Goal: Information Seeking & Learning: Learn about a topic

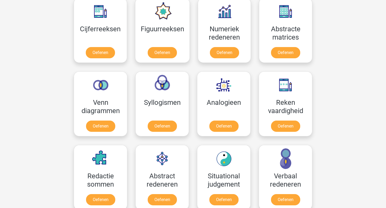
scroll to position [255, 0]
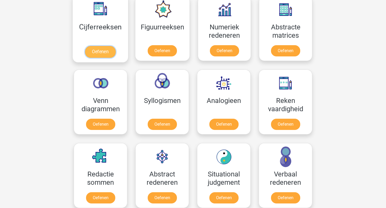
click at [101, 53] on link "Oefenen" at bounding box center [100, 52] width 31 height 12
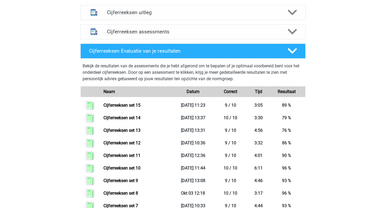
scroll to position [201, 0]
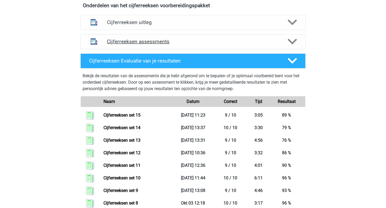
click at [162, 45] on h4 "Cijferreeksen assessments" at bounding box center [193, 42] width 172 height 6
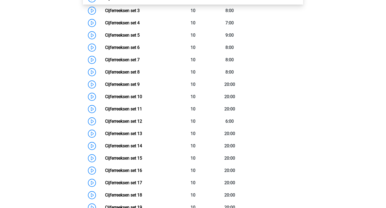
scroll to position [361, 0]
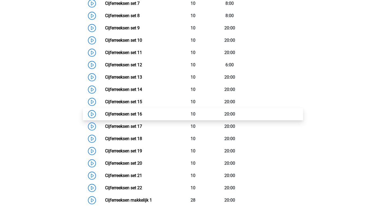
click at [142, 117] on link "Cijferreeksen set 16" at bounding box center [123, 114] width 37 height 5
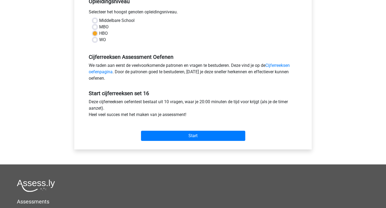
scroll to position [146, 0]
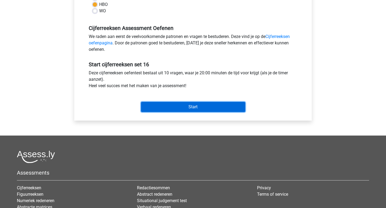
click at [192, 110] on input "Start" at bounding box center [193, 107] width 104 height 10
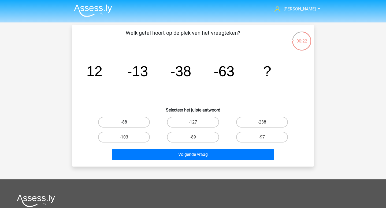
click at [143, 124] on label "-88" at bounding box center [124, 122] width 52 height 11
click at [127, 124] on input "-88" at bounding box center [125, 123] width 3 height 3
radio input "true"
click at [171, 163] on div "Welk getal hoort op de plek van het vraagteken? image/svg+xml 12 -13 -38 -63 ? …" at bounding box center [192, 96] width 241 height 142
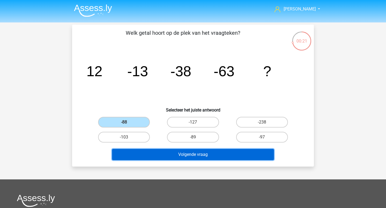
click at [181, 151] on button "Volgende vraag" at bounding box center [193, 154] width 162 height 11
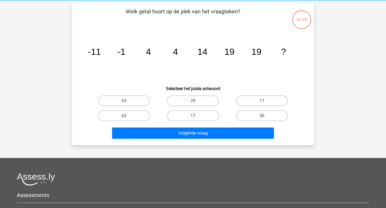
scroll to position [25, 0]
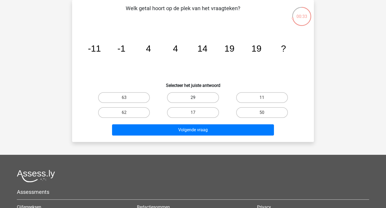
click at [206, 98] on label "29" at bounding box center [193, 97] width 52 height 11
click at [196, 98] on input "29" at bounding box center [194, 99] width 3 height 3
radio input "true"
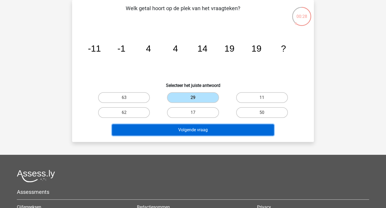
click at [191, 130] on button "Volgende vraag" at bounding box center [193, 129] width 162 height 11
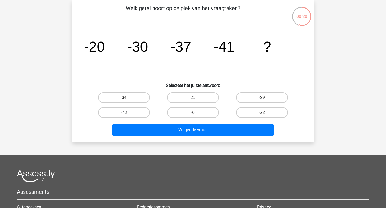
click at [140, 111] on label "-42" at bounding box center [124, 112] width 52 height 11
click at [127, 113] on input "-42" at bounding box center [125, 114] width 3 height 3
radio input "true"
click at [152, 121] on div "Volgende vraag" at bounding box center [193, 129] width 224 height 18
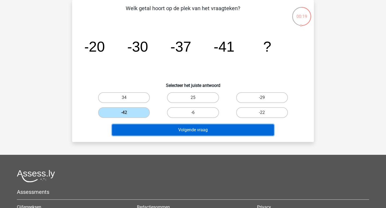
click at [152, 128] on button "Volgende vraag" at bounding box center [193, 129] width 162 height 11
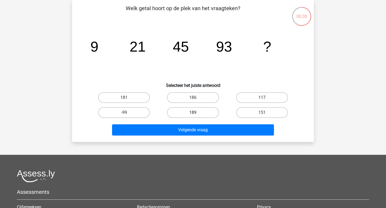
click at [197, 116] on label "189" at bounding box center [193, 112] width 52 height 11
click at [196, 116] on input "189" at bounding box center [194, 114] width 3 height 3
radio input "true"
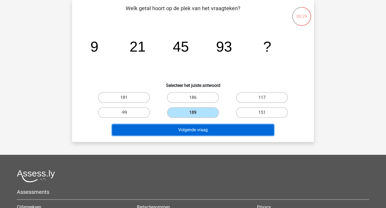
click at [192, 131] on button "Volgende vraag" at bounding box center [193, 129] width 162 height 11
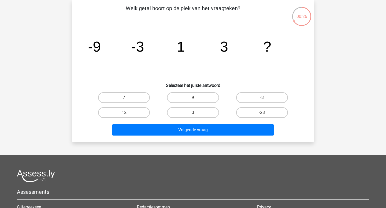
click at [196, 107] on div "3" at bounding box center [192, 112] width 69 height 15
click at [195, 115] on input "3" at bounding box center [194, 114] width 3 height 3
radio input "true"
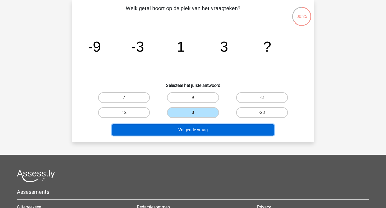
click at [191, 129] on button "Volgende vraag" at bounding box center [193, 129] width 162 height 11
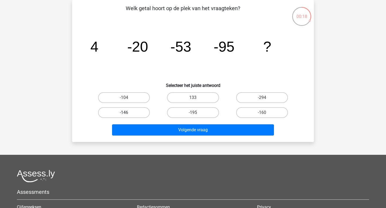
click at [138, 115] on label "-146" at bounding box center [124, 112] width 52 height 11
click at [127, 115] on input "-146" at bounding box center [125, 114] width 3 height 3
radio input "true"
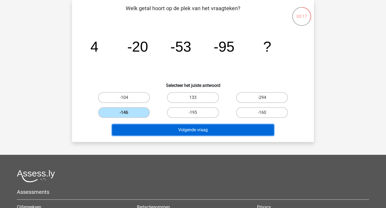
click at [177, 132] on button "Volgende vraag" at bounding box center [193, 129] width 162 height 11
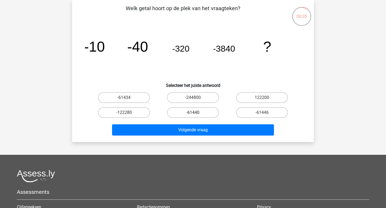
click at [180, 116] on label "-61440" at bounding box center [193, 112] width 52 height 11
click at [193, 116] on input "-61440" at bounding box center [194, 114] width 3 height 3
radio input "true"
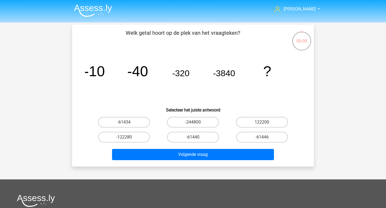
scroll to position [25, 0]
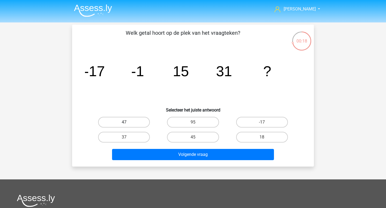
click at [137, 117] on label "47" at bounding box center [124, 122] width 52 height 11
click at [127, 122] on input "47" at bounding box center [125, 123] width 3 height 3
radio input "true"
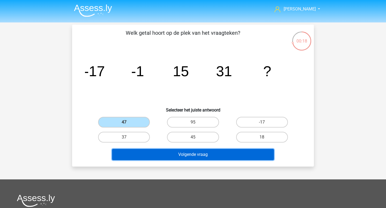
click at [168, 151] on button "Volgende vraag" at bounding box center [193, 154] width 162 height 11
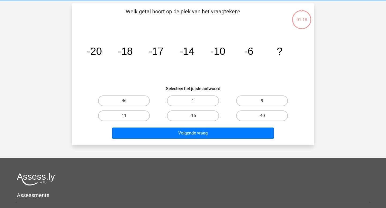
scroll to position [25, 0]
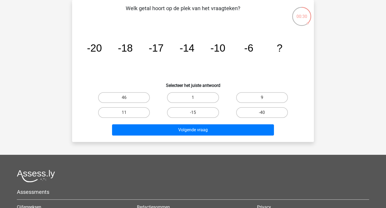
click at [194, 100] on input "1" at bounding box center [194, 99] width 3 height 3
radio input "true"
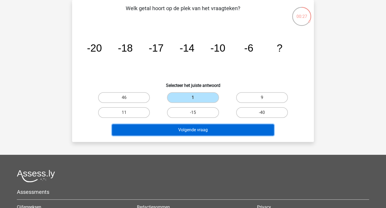
click at [187, 131] on button "Volgende vraag" at bounding box center [193, 129] width 162 height 11
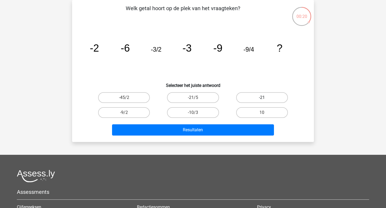
click at [257, 99] on label "-21" at bounding box center [262, 97] width 52 height 11
click at [262, 99] on input "-21" at bounding box center [263, 99] width 3 height 3
radio input "true"
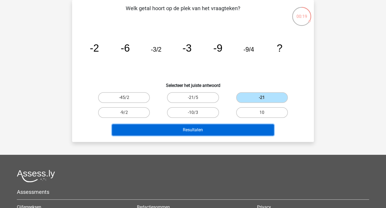
click at [233, 133] on button "Resultaten" at bounding box center [193, 129] width 162 height 11
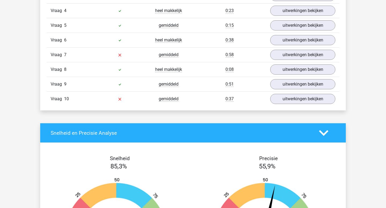
scroll to position [376, 0]
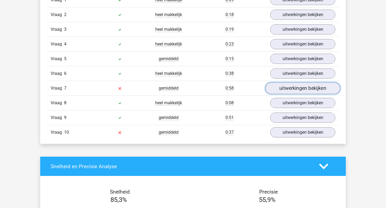
click at [308, 88] on link "uitwerkingen bekijken" at bounding box center [302, 89] width 75 height 12
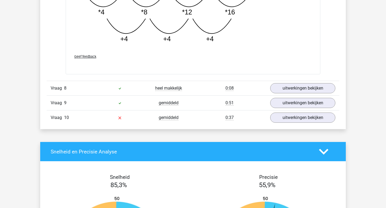
scroll to position [684, 0]
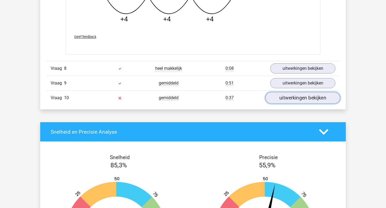
click at [291, 103] on link "uitwerkingen bekijken" at bounding box center [302, 98] width 75 height 12
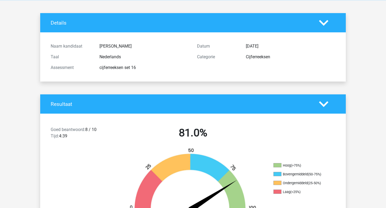
scroll to position [0, 0]
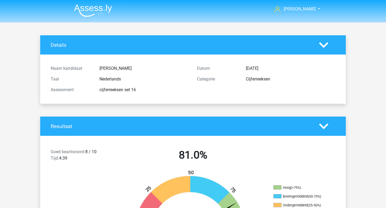
click at [101, 12] on img at bounding box center [93, 10] width 38 height 13
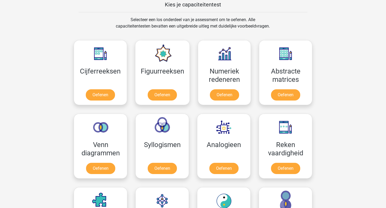
scroll to position [231, 0]
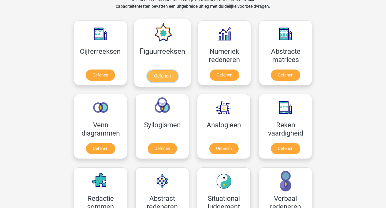
click at [169, 73] on link "Oefenen" at bounding box center [162, 76] width 31 height 12
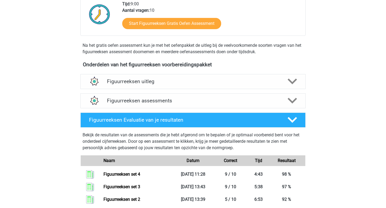
scroll to position [192, 0]
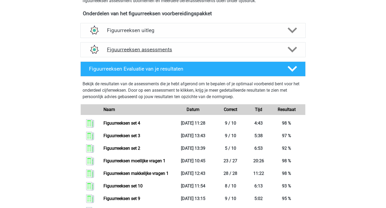
click at [159, 54] on div "Figuurreeksen assessments" at bounding box center [192, 49] width 225 height 15
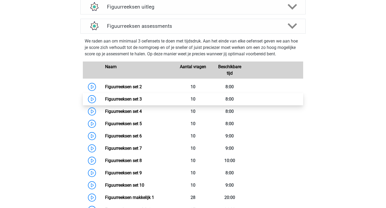
scroll to position [230, 0]
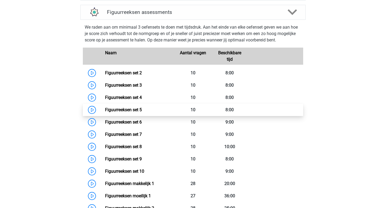
click at [142, 108] on link "Figuurreeksen set 5" at bounding box center [123, 109] width 37 height 5
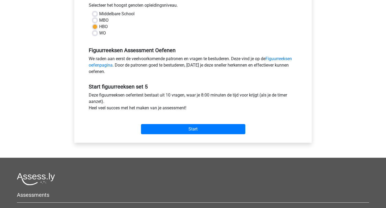
scroll to position [170, 0]
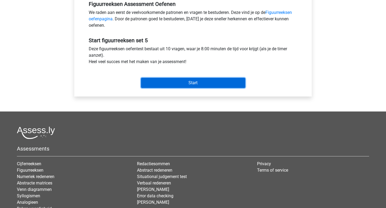
click at [202, 86] on input "Start" at bounding box center [193, 83] width 104 height 10
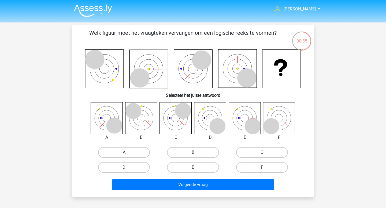
click at [135, 164] on label "D" at bounding box center [124, 167] width 52 height 11
click at [127, 168] on input "D" at bounding box center [125, 169] width 3 height 3
radio input "true"
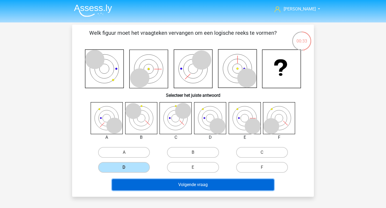
click at [174, 184] on button "Volgende vraag" at bounding box center [193, 184] width 162 height 11
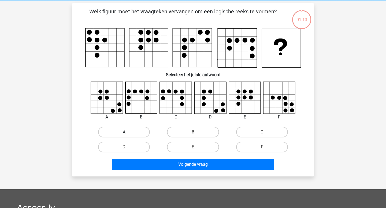
scroll to position [25, 0]
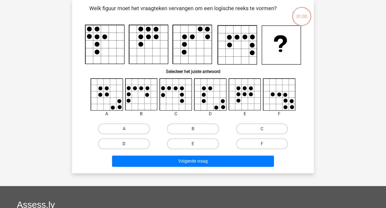
click at [122, 146] on label "D" at bounding box center [124, 144] width 52 height 11
click at [124, 146] on input "D" at bounding box center [125, 145] width 3 height 3
radio input "true"
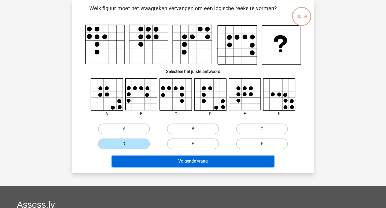
click at [144, 161] on button "Volgende vraag" at bounding box center [193, 161] width 162 height 11
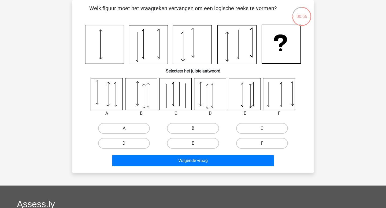
click at [134, 142] on label "D" at bounding box center [124, 143] width 52 height 11
click at [127, 144] on input "D" at bounding box center [125, 145] width 3 height 3
radio input "true"
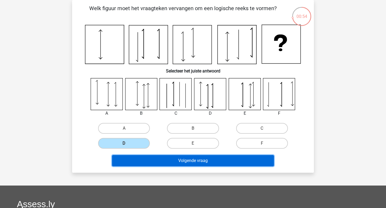
click at [174, 159] on button "Volgende vraag" at bounding box center [193, 160] width 162 height 11
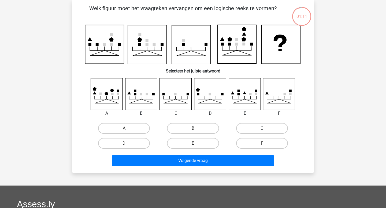
click at [252, 126] on label "C" at bounding box center [262, 128] width 52 height 11
click at [262, 129] on input "C" at bounding box center [263, 130] width 3 height 3
radio input "true"
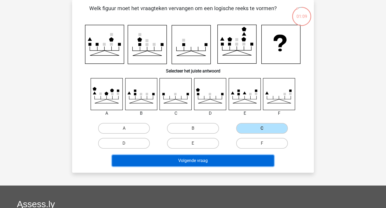
click at [191, 162] on button "Volgende vraag" at bounding box center [193, 160] width 162 height 11
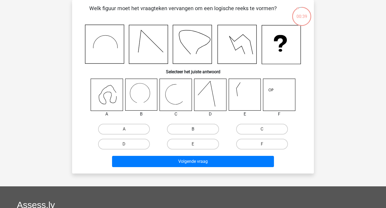
click at [179, 128] on label "B" at bounding box center [193, 129] width 52 height 11
click at [193, 129] on input "B" at bounding box center [194, 130] width 3 height 3
radio input "true"
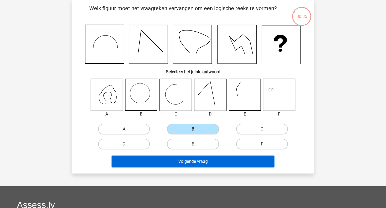
click at [211, 164] on button "Volgende vraag" at bounding box center [193, 161] width 162 height 11
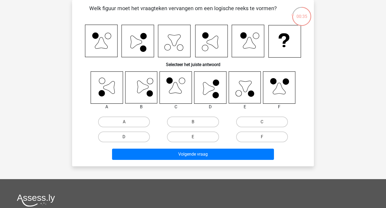
click at [138, 137] on label "D" at bounding box center [124, 137] width 52 height 11
click at [127, 137] on input "D" at bounding box center [125, 138] width 3 height 3
radio input "true"
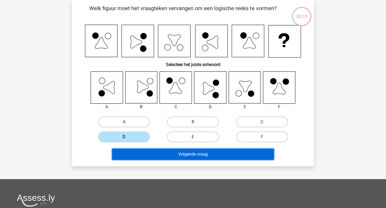
click at [194, 156] on button "Volgende vraag" at bounding box center [193, 154] width 162 height 11
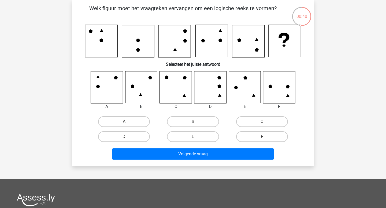
click at [195, 142] on div "E" at bounding box center [192, 136] width 69 height 15
click at [202, 135] on label "E" at bounding box center [193, 136] width 52 height 11
click at [196, 137] on input "E" at bounding box center [194, 138] width 3 height 3
radio input "true"
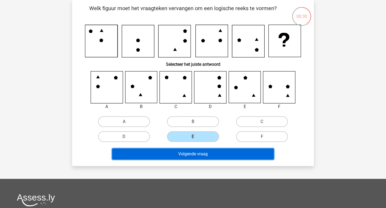
click at [220, 157] on button "Volgende vraag" at bounding box center [193, 154] width 162 height 11
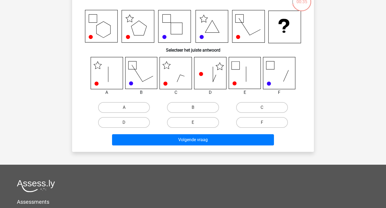
scroll to position [40, 0]
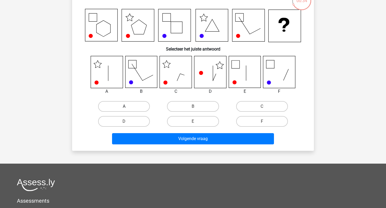
click at [148, 103] on label "A" at bounding box center [124, 106] width 52 height 11
click at [127, 107] on input "A" at bounding box center [125, 108] width 3 height 3
radio input "true"
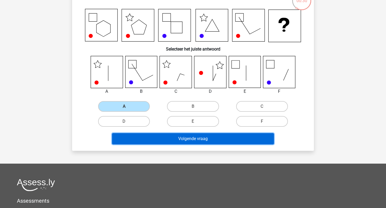
click at [229, 142] on button "Volgende vraag" at bounding box center [193, 138] width 162 height 11
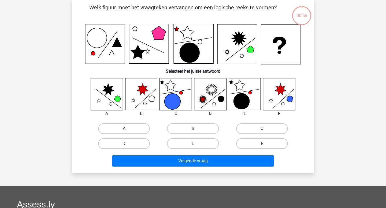
scroll to position [25, 0]
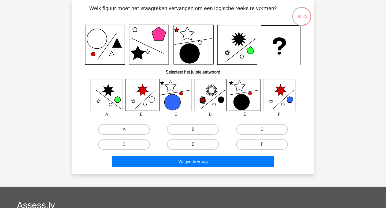
click at [139, 147] on label "D" at bounding box center [124, 144] width 52 height 11
click at [127, 147] on input "D" at bounding box center [125, 146] width 3 height 3
radio input "true"
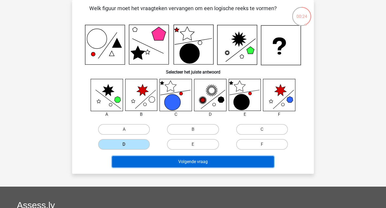
click at [195, 163] on button "Volgende vraag" at bounding box center [193, 161] width 162 height 11
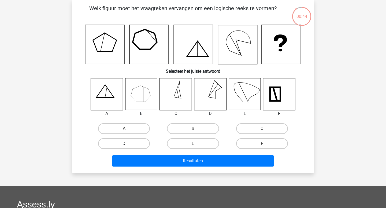
click at [134, 148] on label "D" at bounding box center [124, 143] width 52 height 11
click at [127, 147] on input "D" at bounding box center [125, 145] width 3 height 3
radio input "true"
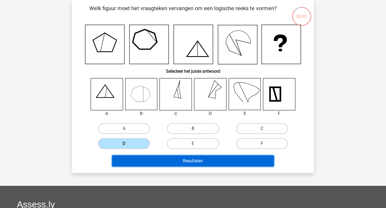
click at [187, 164] on button "Resultaten" at bounding box center [193, 161] width 162 height 11
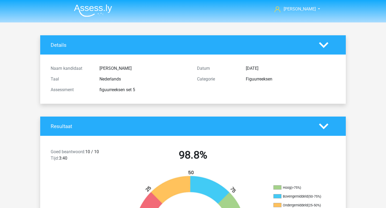
click at [88, 15] on img at bounding box center [93, 10] width 38 height 13
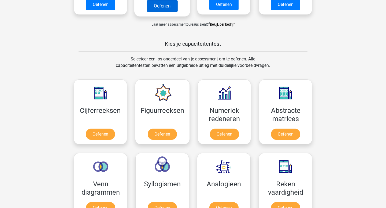
scroll to position [226, 0]
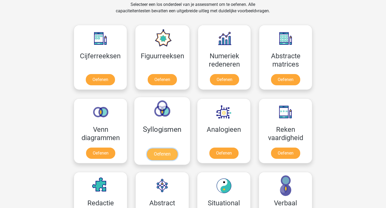
click at [158, 154] on link "Oefenen" at bounding box center [162, 155] width 31 height 12
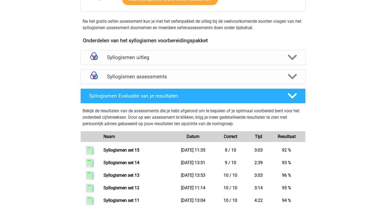
scroll to position [163, 0]
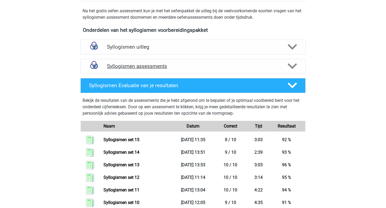
click at [153, 65] on h4 "Syllogismen assessments" at bounding box center [193, 66] width 172 height 6
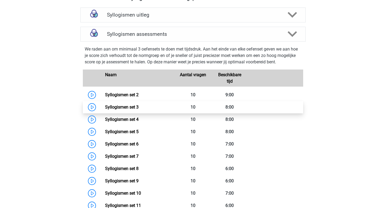
scroll to position [360, 0]
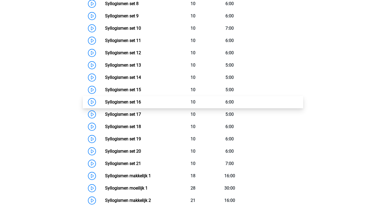
click at [140, 102] on link "Syllogismen set 16" at bounding box center [123, 102] width 36 height 5
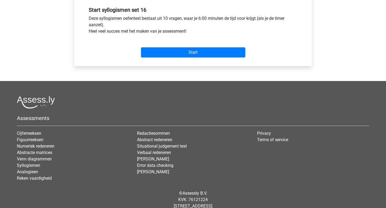
scroll to position [185, 0]
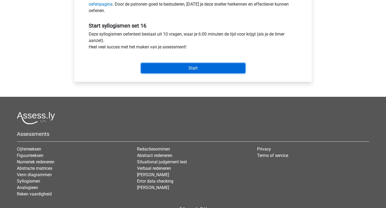
click at [194, 69] on input "Start" at bounding box center [193, 68] width 104 height 10
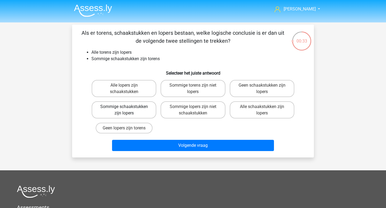
click at [150, 117] on label "Sommige schaakstukken zijn lopers" at bounding box center [124, 109] width 65 height 17
click at [127, 110] on input "Sommige schaakstukken zijn lopers" at bounding box center [125, 108] width 3 height 3
radio input "true"
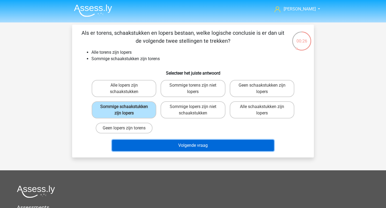
click at [190, 146] on button "Volgende vraag" at bounding box center [193, 145] width 162 height 11
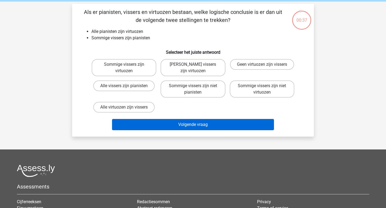
scroll to position [20, 0]
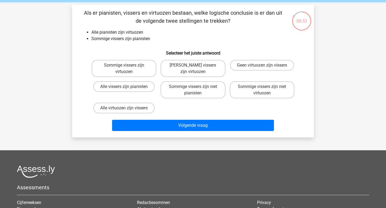
click at [140, 78] on div "Sommige vissers zijn virtuozen" at bounding box center [123, 68] width 69 height 21
click at [141, 75] on label "Sommige vissers zijn virtuozen" at bounding box center [124, 68] width 65 height 17
click at [127, 69] on input "Sommige vissers zijn virtuozen" at bounding box center [125, 66] width 3 height 3
radio input "true"
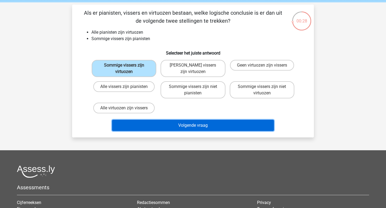
click at [189, 126] on button "Volgende vraag" at bounding box center [193, 125] width 162 height 11
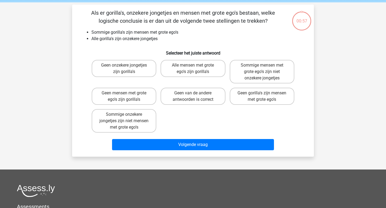
scroll to position [25, 0]
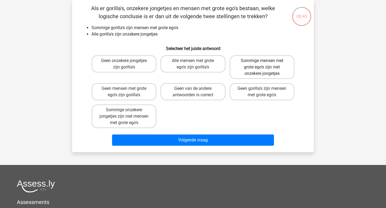
click at [267, 75] on label "Sommige mensen met grote ego's zijn niet onzekere jongetjes" at bounding box center [261, 67] width 65 height 24
click at [265, 64] on input "Sommige mensen met grote ego's zijn niet onzekere jongetjes" at bounding box center [263, 62] width 3 height 3
radio input "true"
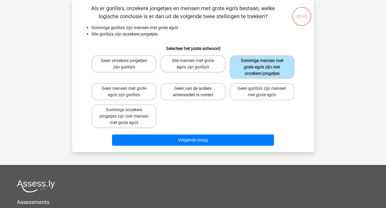
click at [215, 99] on label "Geen van de andere antwoorden is correct" at bounding box center [192, 91] width 65 height 17
click at [196, 92] on input "Geen van de andere antwoorden is correct" at bounding box center [194, 90] width 3 height 3
radio input "true"
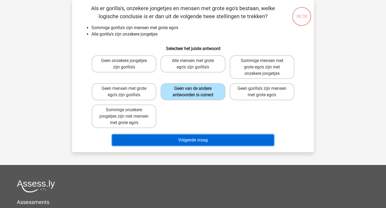
click at [198, 143] on button "Volgende vraag" at bounding box center [193, 140] width 162 height 11
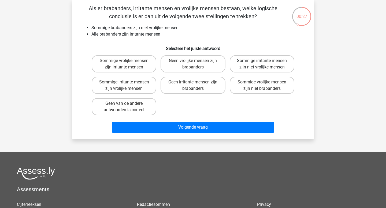
click at [268, 71] on label "Sommige irritante mensen zijn niet vrolijke mensen" at bounding box center [261, 63] width 65 height 17
click at [265, 64] on input "Sommige irritante mensen zijn niet vrolijke mensen" at bounding box center [263, 62] width 3 height 3
radio input "true"
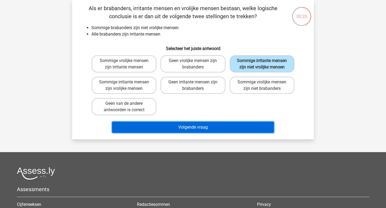
click at [234, 129] on button "Volgende vraag" at bounding box center [193, 127] width 162 height 11
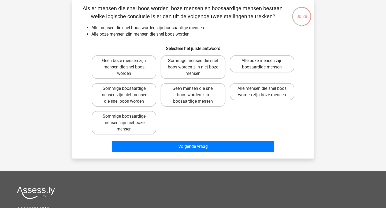
click at [278, 67] on label "Alle boze mensen zijn boosaardige mensen" at bounding box center [261, 63] width 65 height 17
click at [265, 64] on input "Alle boze mensen zijn boosaardige mensen" at bounding box center [263, 62] width 3 height 3
radio input "true"
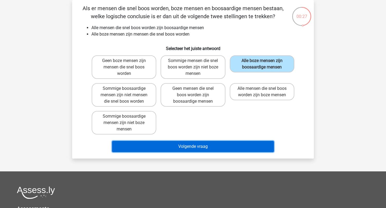
click at [200, 146] on button "Volgende vraag" at bounding box center [193, 146] width 162 height 11
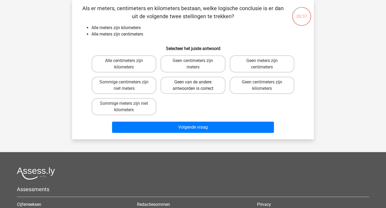
click at [211, 87] on label "Geen van de andere antwoorden is correct" at bounding box center [192, 85] width 65 height 17
click at [196, 86] on input "Geen van de andere antwoorden is correct" at bounding box center [194, 83] width 3 height 3
radio input "true"
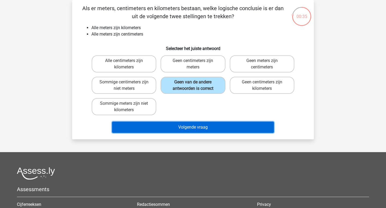
click at [206, 132] on button "Volgende vraag" at bounding box center [193, 127] width 162 height 11
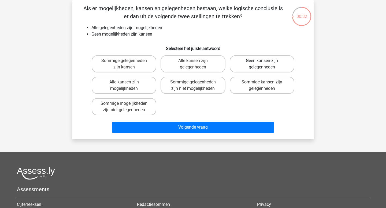
click at [255, 68] on label "Geen kansen zijn gelegenheden" at bounding box center [261, 63] width 65 height 17
click at [262, 64] on input "Geen kansen zijn gelegenheden" at bounding box center [263, 62] width 3 height 3
radio input "true"
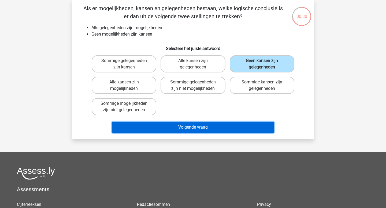
click at [204, 125] on button "Volgende vraag" at bounding box center [193, 127] width 162 height 11
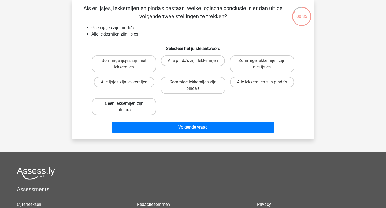
click at [149, 111] on label "Geen lekkernijen zijn pinda's" at bounding box center [124, 106] width 65 height 17
click at [127, 107] on input "Geen lekkernijen zijn pinda's" at bounding box center [125, 105] width 3 height 3
radio input "true"
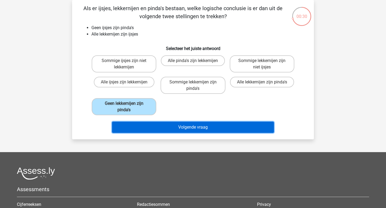
click at [196, 130] on button "Volgende vraag" at bounding box center [193, 127] width 162 height 11
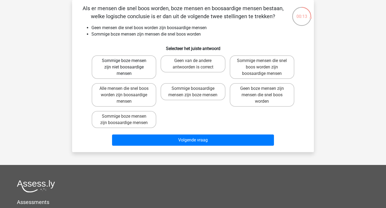
click at [150, 73] on label "Sommige boze mensen zijn niet boosaardige mensen" at bounding box center [124, 67] width 65 height 24
click at [127, 64] on input "Sommige boze mensen zijn niet boosaardige mensen" at bounding box center [125, 62] width 3 height 3
radio input "true"
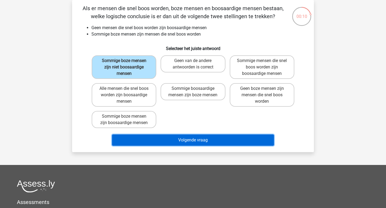
click at [195, 139] on button "Volgende vraag" at bounding box center [193, 140] width 162 height 11
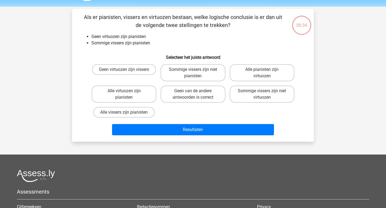
scroll to position [15, 0]
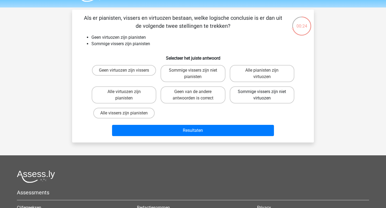
click at [255, 96] on label "Sommige vissers zijn niet virtuozen" at bounding box center [261, 94] width 65 height 17
click at [262, 95] on input "Sommige vissers zijn niet virtuozen" at bounding box center [263, 93] width 3 height 3
radio input "true"
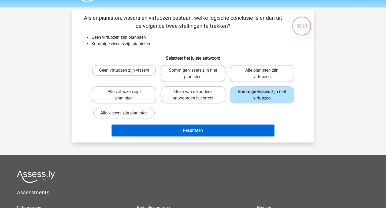
click at [220, 133] on button "Resultaten" at bounding box center [193, 130] width 162 height 11
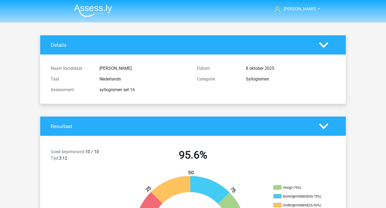
click at [88, 6] on img at bounding box center [93, 10] width 38 height 13
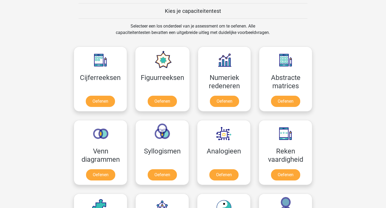
scroll to position [206, 0]
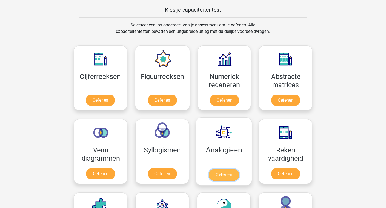
click at [216, 173] on link "Oefenen" at bounding box center [223, 175] width 31 height 12
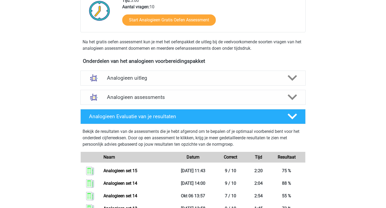
scroll to position [146, 0]
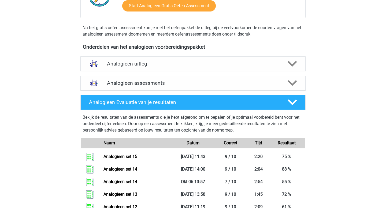
click at [150, 82] on h4 "Analogieen assessments" at bounding box center [193, 83] width 172 height 6
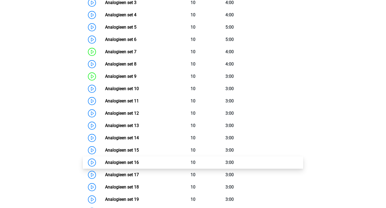
scroll to position [343, 0]
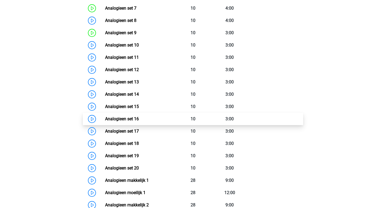
click at [124, 118] on link "Analogieen set 16" at bounding box center [122, 118] width 34 height 5
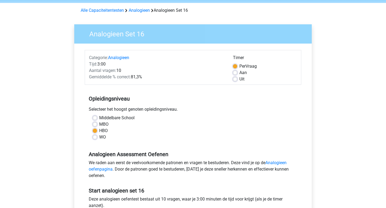
scroll to position [215, 0]
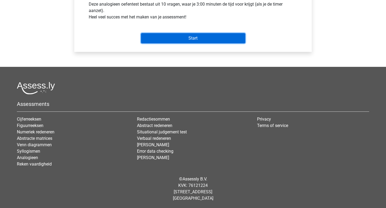
click at [182, 41] on input "Start" at bounding box center [193, 38] width 104 height 10
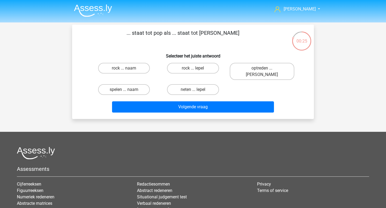
click at [194, 90] on input "neten ... lepel" at bounding box center [194, 91] width 3 height 3
radio input "true"
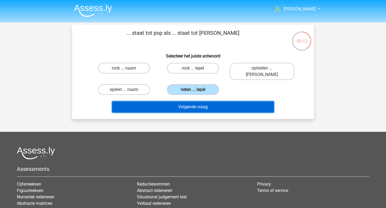
click at [210, 104] on button "Volgende vraag" at bounding box center [193, 106] width 162 height 11
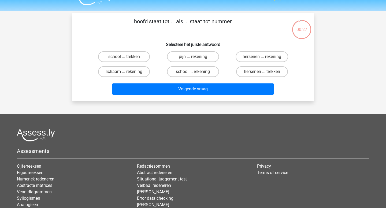
scroll to position [7, 0]
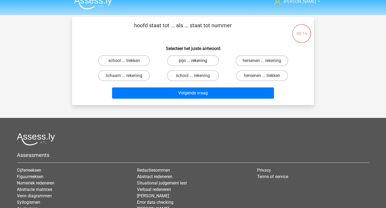
click at [183, 63] on label "pijn ... rekening" at bounding box center [193, 60] width 52 height 11
click at [193, 63] on input "pijn ... rekening" at bounding box center [194, 62] width 3 height 3
radio input "true"
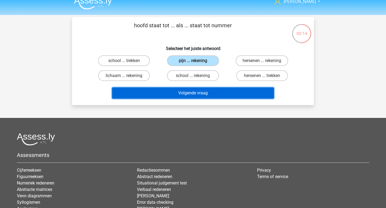
click at [185, 90] on button "Volgende vraag" at bounding box center [193, 93] width 162 height 11
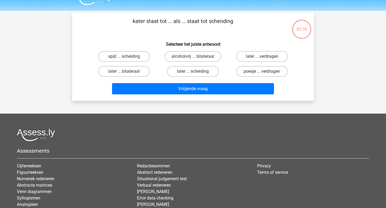
scroll to position [1, 0]
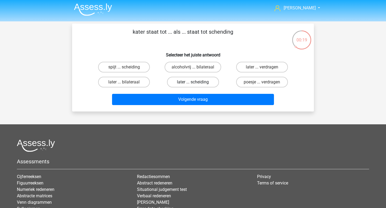
click at [189, 84] on label "later ... scheiding" at bounding box center [193, 82] width 52 height 11
click at [193, 84] on input "later ... scheiding" at bounding box center [194, 83] width 3 height 3
radio input "true"
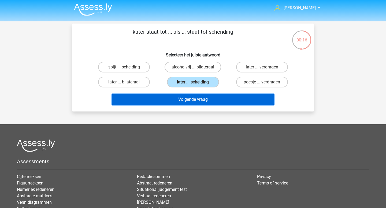
click at [192, 102] on button "Volgende vraag" at bounding box center [193, 99] width 162 height 11
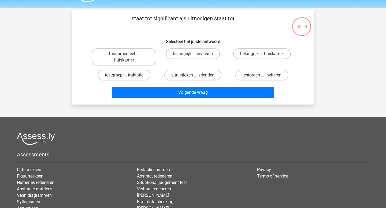
scroll to position [13, 0]
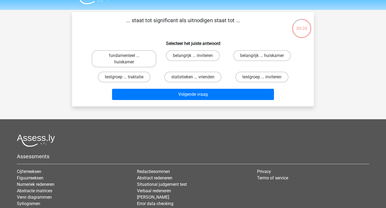
click at [192, 61] on div "belangrijk ... inviteren" at bounding box center [192, 58] width 65 height 17
click at [192, 59] on label "belangrijk ... inviteren" at bounding box center [193, 55] width 54 height 11
click at [193, 59] on input "belangrijk ... inviteren" at bounding box center [194, 57] width 3 height 3
radio input "true"
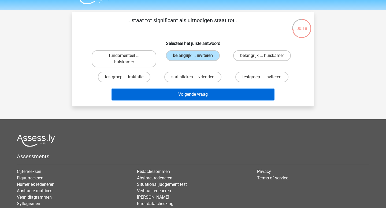
click at [202, 97] on button "Volgende vraag" at bounding box center [193, 94] width 162 height 11
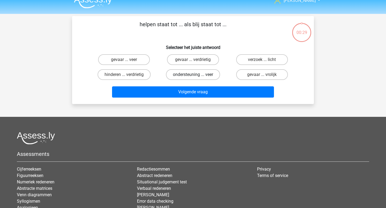
scroll to position [7, 0]
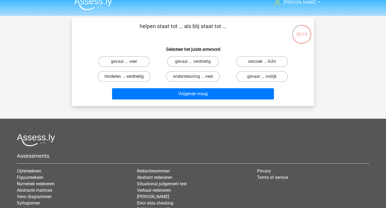
click at [147, 80] on label "hinderen ... verdrietig" at bounding box center [123, 76] width 53 height 11
click at [127, 80] on input "hinderen ... verdrietig" at bounding box center [125, 78] width 3 height 3
radio input "true"
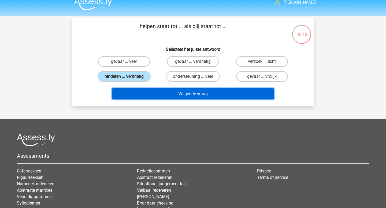
click at [171, 95] on button "Volgende vraag" at bounding box center [193, 93] width 162 height 11
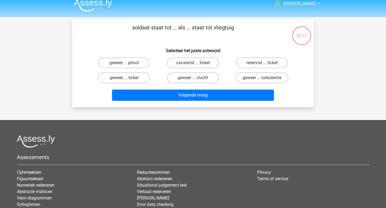
scroll to position [0, 0]
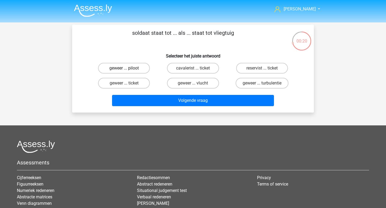
click at [144, 67] on label "geweer ... piloot" at bounding box center [124, 68] width 52 height 11
click at [127, 68] on input "geweer ... piloot" at bounding box center [125, 69] width 3 height 3
radio input "true"
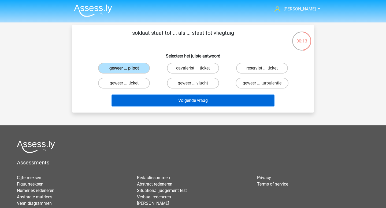
click at [172, 99] on button "Volgende vraag" at bounding box center [193, 100] width 162 height 11
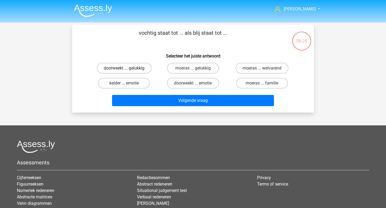
click at [137, 67] on label "doorweekt ... gelukkig" at bounding box center [124, 68] width 55 height 11
click at [127, 68] on input "doorweekt ... gelukkig" at bounding box center [125, 69] width 3 height 3
radio input "true"
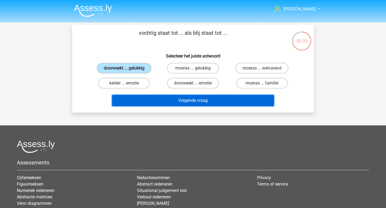
click at [171, 99] on button "Volgende vraag" at bounding box center [193, 100] width 162 height 11
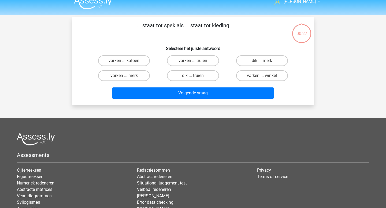
scroll to position [6, 0]
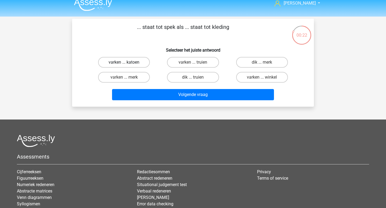
click at [142, 63] on label "varken ... katoen" at bounding box center [124, 62] width 52 height 11
click at [127, 63] on input "varken ... katoen" at bounding box center [125, 63] width 3 height 3
radio input "true"
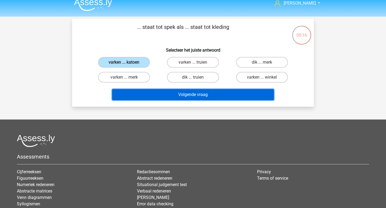
click at [188, 95] on button "Volgende vraag" at bounding box center [193, 94] width 162 height 11
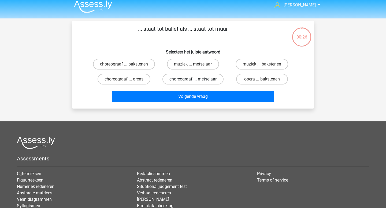
scroll to position [0, 0]
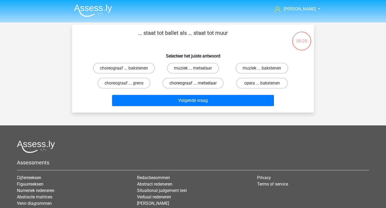
click at [190, 86] on label "choreograaf ... metselaar" at bounding box center [192, 83] width 61 height 11
click at [193, 86] on input "choreograaf ... metselaar" at bounding box center [194, 84] width 3 height 3
radio input "true"
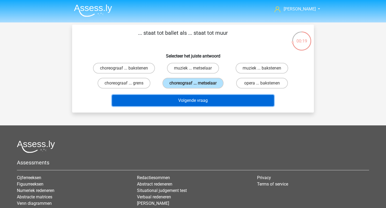
click at [184, 101] on button "Volgende vraag" at bounding box center [193, 100] width 162 height 11
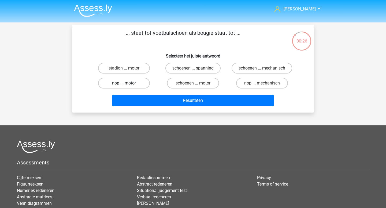
click at [141, 85] on label "nop ... motor" at bounding box center [124, 83] width 52 height 11
click at [127, 85] on input "nop ... motor" at bounding box center [125, 84] width 3 height 3
radio input "true"
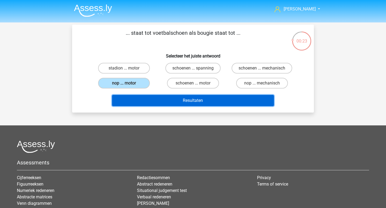
click at [165, 102] on button "Resultaten" at bounding box center [193, 100] width 162 height 11
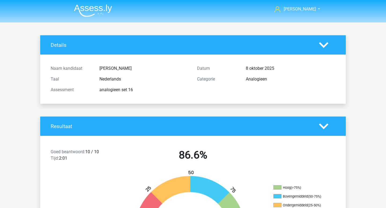
click at [93, 12] on img at bounding box center [93, 10] width 38 height 13
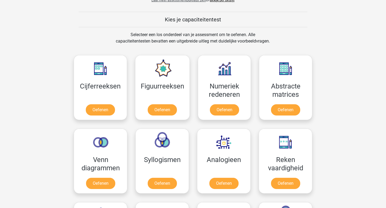
scroll to position [235, 0]
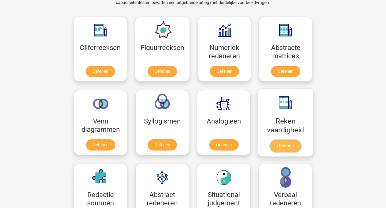
click at [278, 145] on link "Oefenen" at bounding box center [285, 146] width 31 height 12
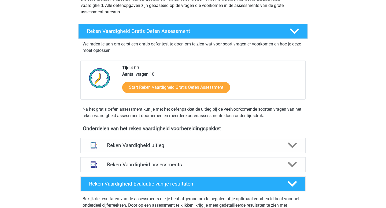
scroll to position [73, 0]
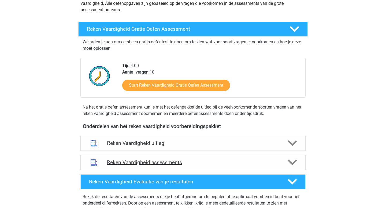
click at [211, 157] on div "Reken Vaardigheid assessments" at bounding box center [192, 162] width 225 height 15
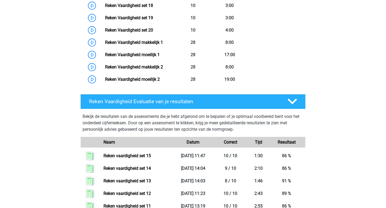
scroll to position [391, 0]
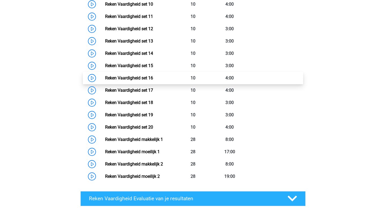
click at [153, 81] on link "Reken Vaardigheid set 16" at bounding box center [129, 78] width 48 height 5
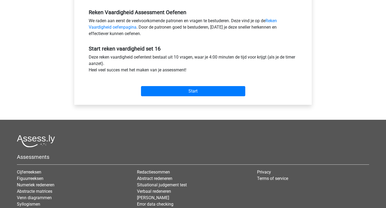
scroll to position [205, 0]
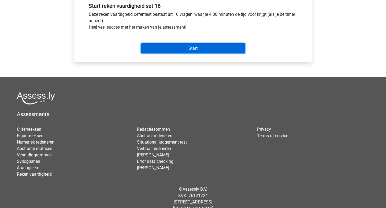
click at [189, 50] on input "Start" at bounding box center [193, 48] width 104 height 10
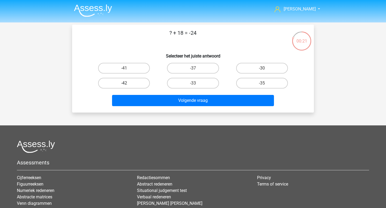
click at [138, 85] on label "-42" at bounding box center [124, 83] width 52 height 11
click at [127, 85] on input "-42" at bounding box center [125, 84] width 3 height 3
radio input "true"
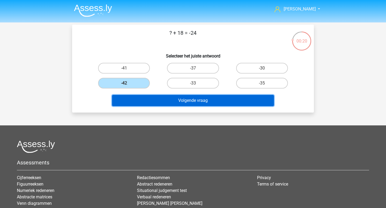
click at [172, 101] on button "Volgende vraag" at bounding box center [193, 100] width 162 height 11
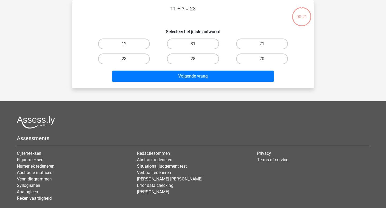
scroll to position [25, 0]
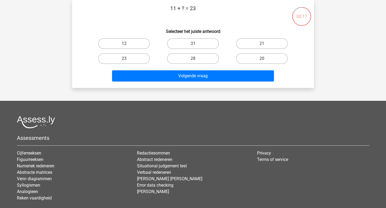
click at [139, 44] on label "12" at bounding box center [124, 43] width 52 height 11
click at [127, 44] on input "12" at bounding box center [125, 45] width 3 height 3
radio input "true"
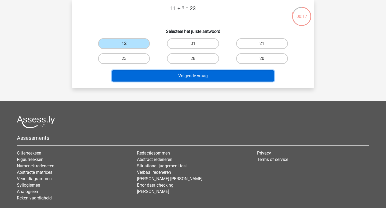
click at [148, 74] on button "Volgende vraag" at bounding box center [193, 75] width 162 height 11
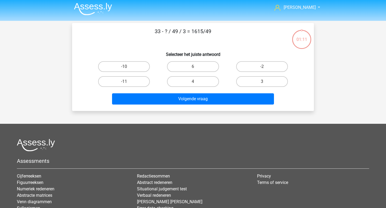
scroll to position [0, 0]
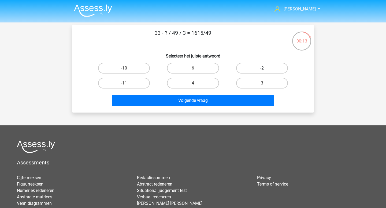
click at [251, 71] on label "-2" at bounding box center [262, 68] width 52 height 11
click at [262, 71] on input "-2" at bounding box center [263, 69] width 3 height 3
radio input "true"
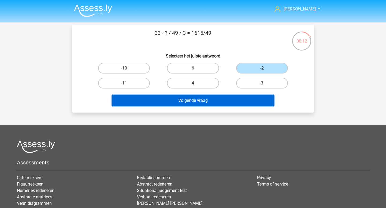
click at [220, 104] on button "Volgende vraag" at bounding box center [193, 100] width 162 height 11
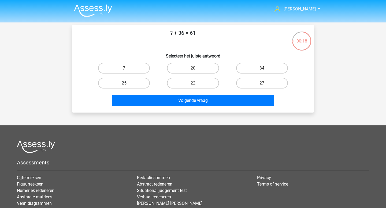
click at [138, 81] on label "25" at bounding box center [124, 83] width 52 height 11
click at [127, 83] on input "25" at bounding box center [125, 84] width 3 height 3
radio input "true"
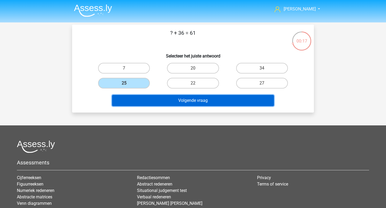
click at [194, 100] on button "Volgende vraag" at bounding box center [193, 100] width 162 height 11
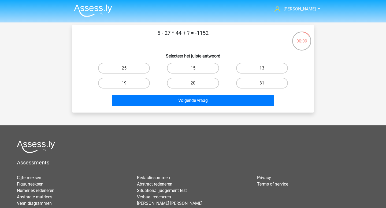
click at [137, 84] on label "19" at bounding box center [124, 83] width 52 height 11
click at [127, 84] on input "19" at bounding box center [125, 84] width 3 height 3
radio input "true"
click at [257, 87] on label "31" at bounding box center [262, 83] width 52 height 11
click at [262, 87] on input "31" at bounding box center [263, 84] width 3 height 3
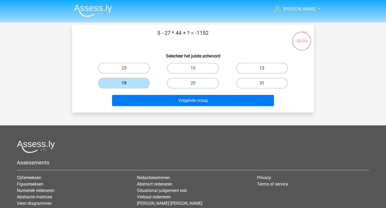
radio input "true"
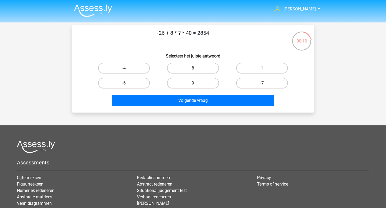
click at [192, 83] on label "9" at bounding box center [193, 83] width 52 height 11
click at [193, 83] on input "9" at bounding box center [194, 84] width 3 height 3
radio input "true"
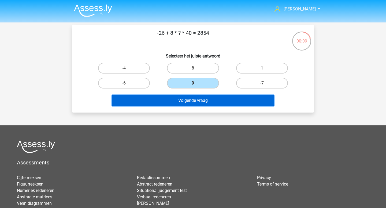
click at [194, 101] on button "Volgende vraag" at bounding box center [193, 100] width 162 height 11
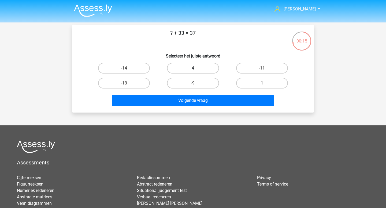
click at [186, 71] on label "4" at bounding box center [193, 68] width 52 height 11
click at [193, 71] on input "4" at bounding box center [194, 69] width 3 height 3
radio input "true"
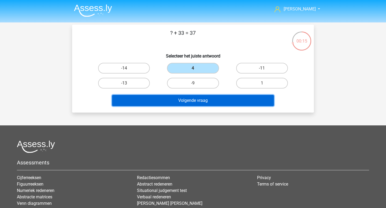
click at [182, 104] on button "Volgende vraag" at bounding box center [193, 100] width 162 height 11
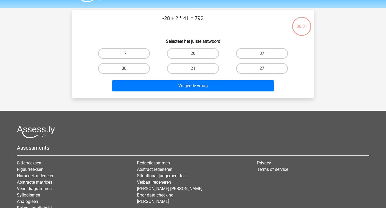
scroll to position [12, 0]
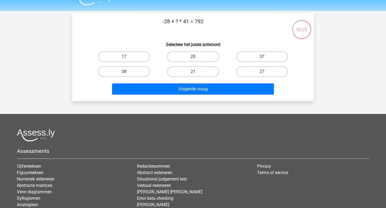
click at [181, 59] on label "20" at bounding box center [193, 56] width 52 height 11
click at [193, 59] on input "20" at bounding box center [194, 58] width 3 height 3
radio input "true"
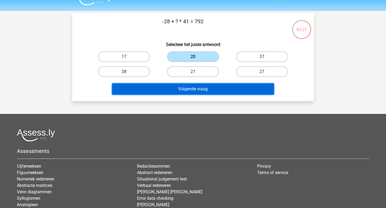
click at [184, 91] on button "Volgende vraag" at bounding box center [193, 89] width 162 height 11
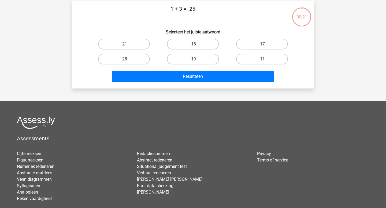
scroll to position [25, 0]
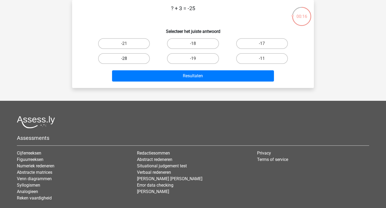
click at [138, 63] on label "-28" at bounding box center [124, 58] width 52 height 11
click at [127, 62] on input "-28" at bounding box center [125, 60] width 3 height 3
radio input "true"
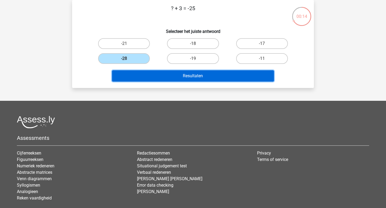
click at [168, 76] on button "Resultaten" at bounding box center [193, 75] width 162 height 11
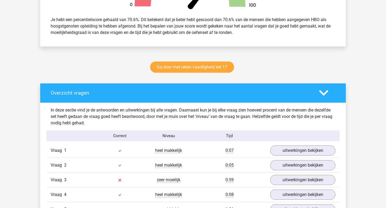
scroll to position [354, 0]
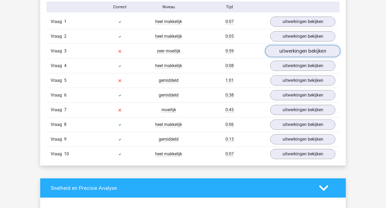
click at [292, 53] on link "uitwerkingen bekijken" at bounding box center [302, 52] width 75 height 12
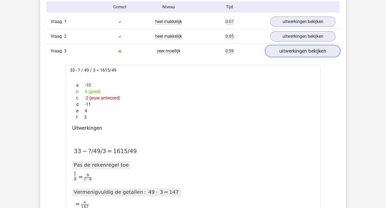
click at [292, 53] on link "uitwerkingen bekijken" at bounding box center [302, 52] width 75 height 12
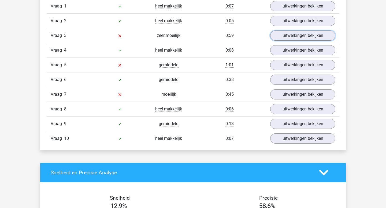
scroll to position [375, 0]
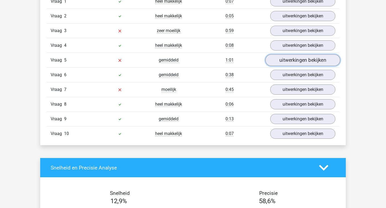
click at [299, 62] on link "uitwerkingen bekijken" at bounding box center [302, 61] width 75 height 12
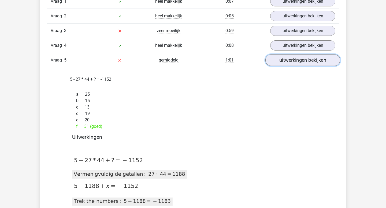
click at [299, 62] on link "uitwerkingen bekijken" at bounding box center [302, 61] width 75 height 12
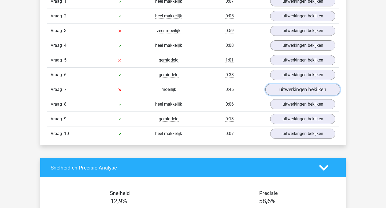
click at [290, 87] on link "uitwerkingen bekijken" at bounding box center [302, 90] width 75 height 12
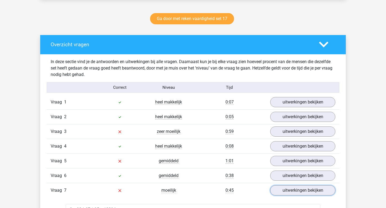
scroll to position [303, 0]
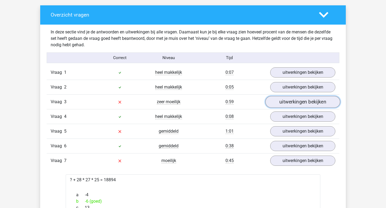
click at [295, 104] on link "uitwerkingen bekijken" at bounding box center [302, 102] width 75 height 12
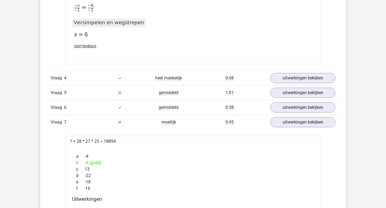
scroll to position [975, 0]
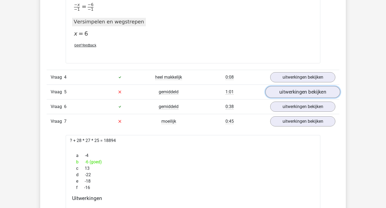
click at [281, 90] on link "uitwerkingen bekijken" at bounding box center [302, 92] width 75 height 12
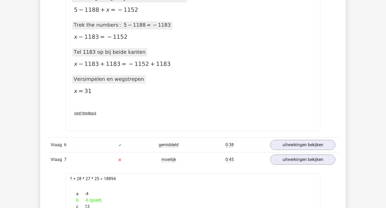
scroll to position [1192, 0]
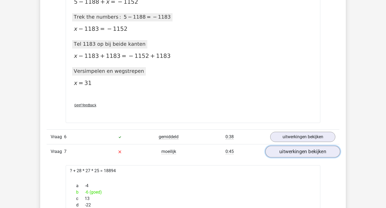
click at [296, 152] on link "uitwerkingen bekijken" at bounding box center [302, 152] width 75 height 12
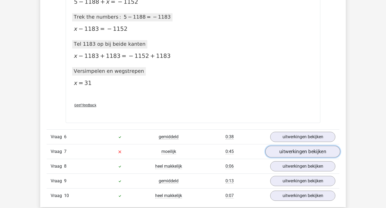
click at [283, 150] on link "uitwerkingen bekijken" at bounding box center [302, 152] width 75 height 12
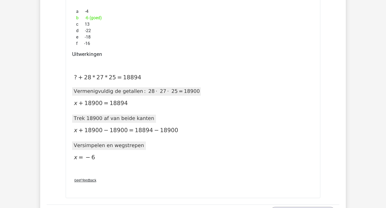
scroll to position [1367, 0]
click at [274, 14] on div "a -4" at bounding box center [192, 11] width 241 height 6
